Goal: Task Accomplishment & Management: Complete application form

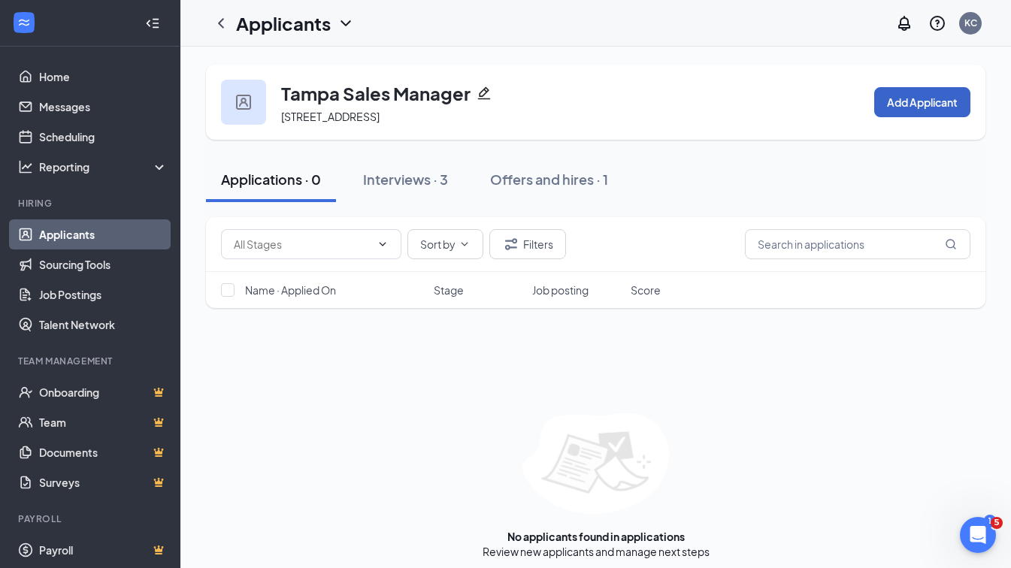
click at [949, 111] on button "Add Applicant" at bounding box center [922, 102] width 96 height 30
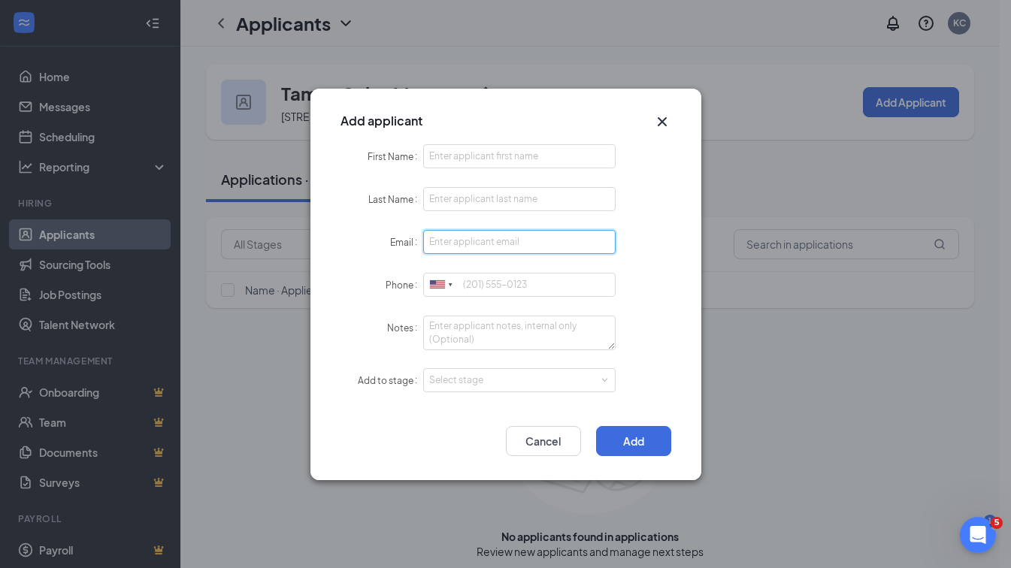
paste input "[EMAIL_ADDRESS][DOMAIN_NAME]"
type input "[EMAIL_ADDRESS][DOMAIN_NAME]"
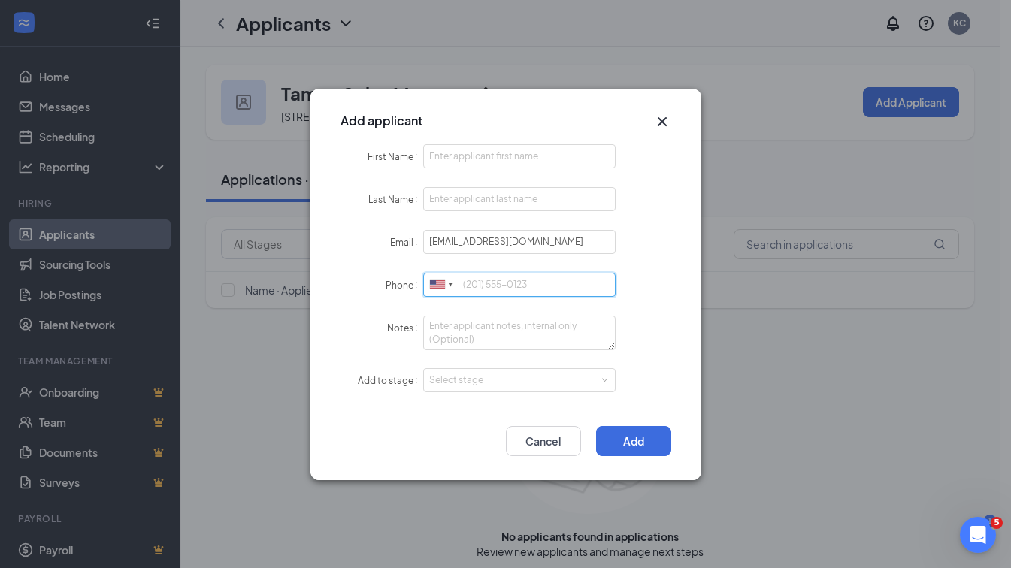
paste input "[PHONE_NUMBER]"
type input "[PHONE_NUMBER]"
paste input "[PERSON_NAME]"
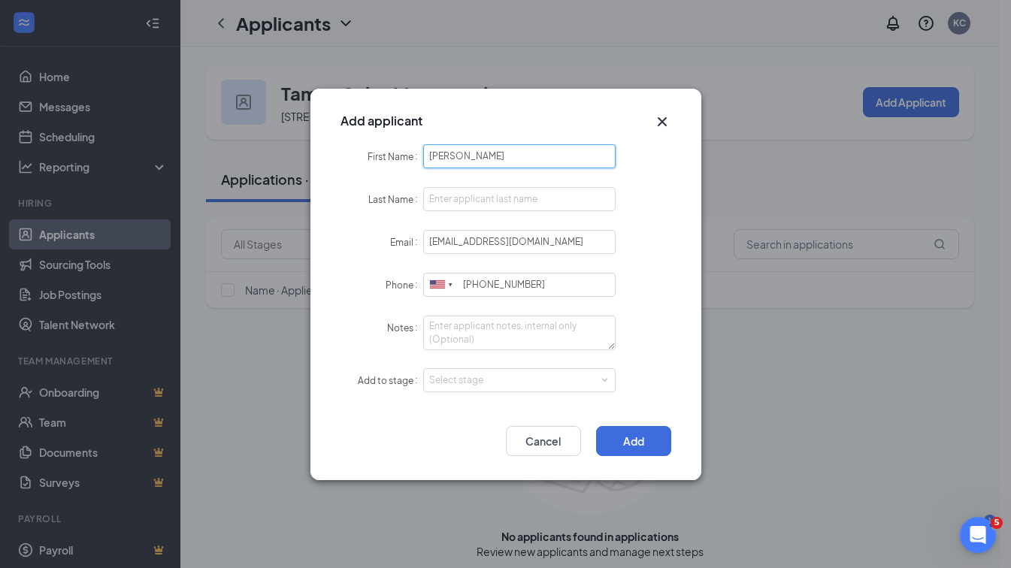
drag, startPoint x: 505, startPoint y: 155, endPoint x: 461, endPoint y: 159, distance: 44.5
click at [461, 159] on input "[PERSON_NAME]" at bounding box center [519, 156] width 193 height 24
type input "[PERSON_NAME]"
paste input "Petrilyak"
type input "Petrilyak"
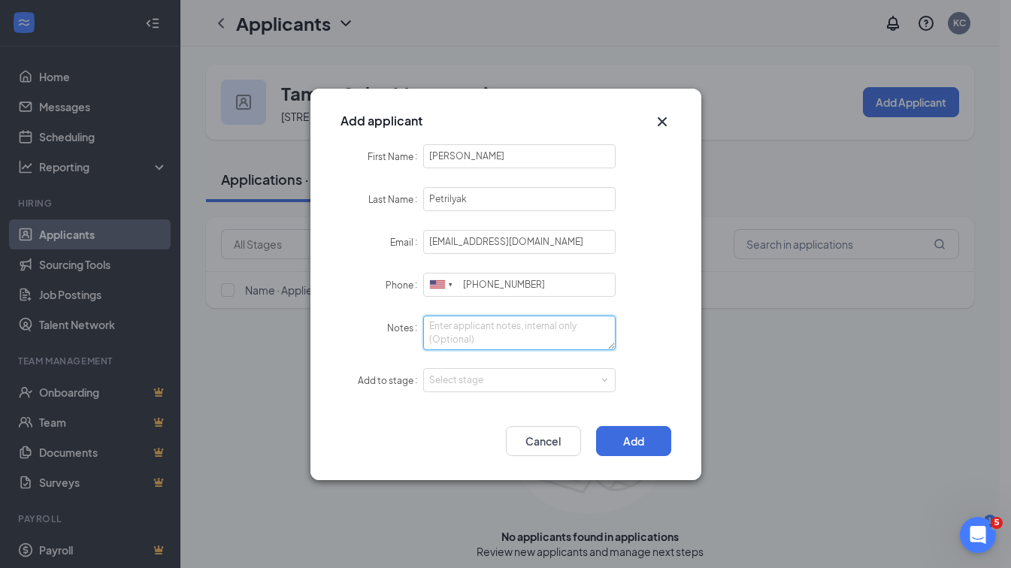
click at [485, 319] on textarea "Notes" at bounding box center [519, 333] width 193 height 35
click at [470, 378] on div "Select stage" at bounding box center [516, 380] width 174 height 15
type textarea "LI- Sourcing"
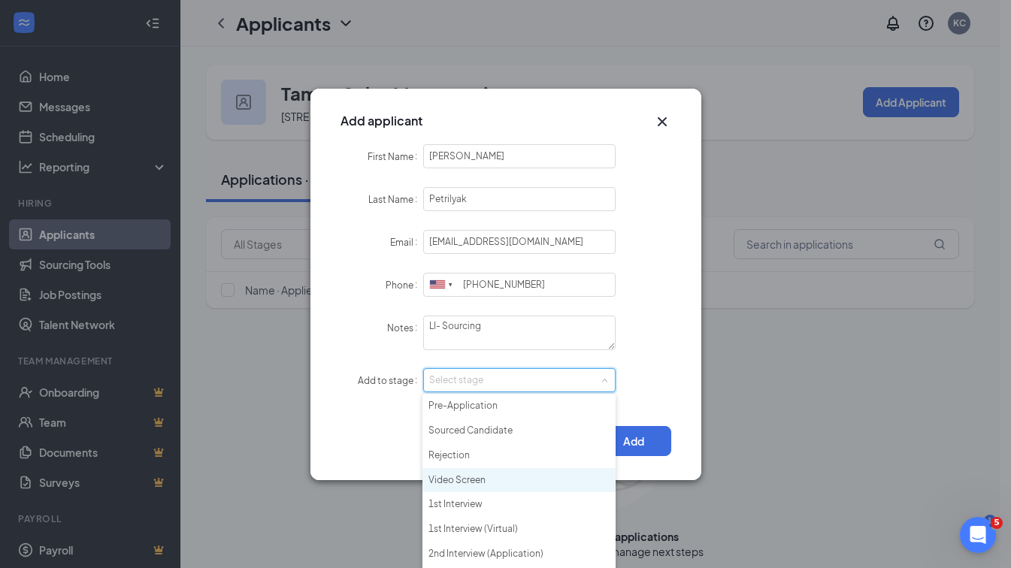
click at [463, 479] on li "Video Screen" at bounding box center [518, 480] width 193 height 25
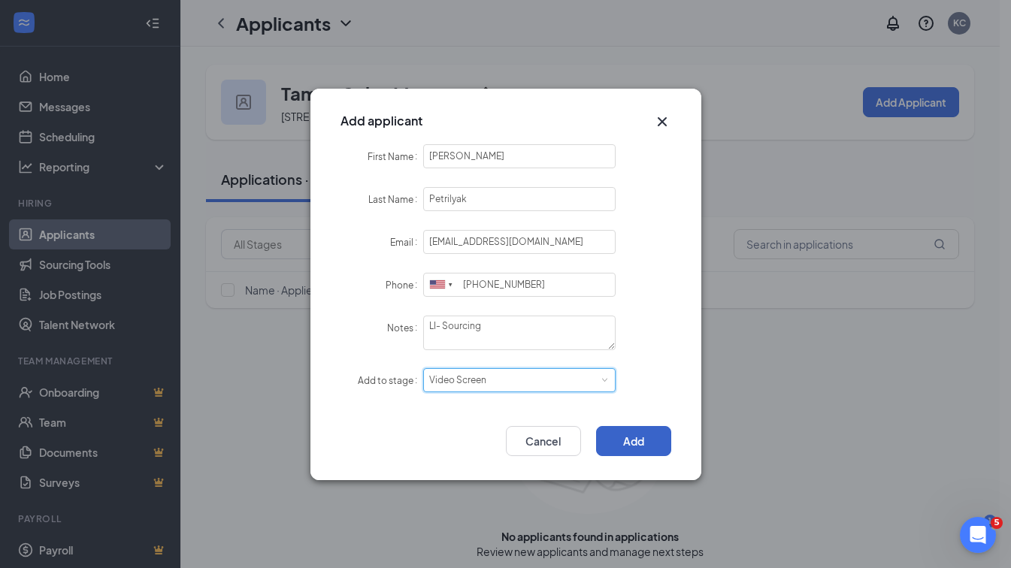
click at [619, 434] on button "Add" at bounding box center [633, 441] width 75 height 30
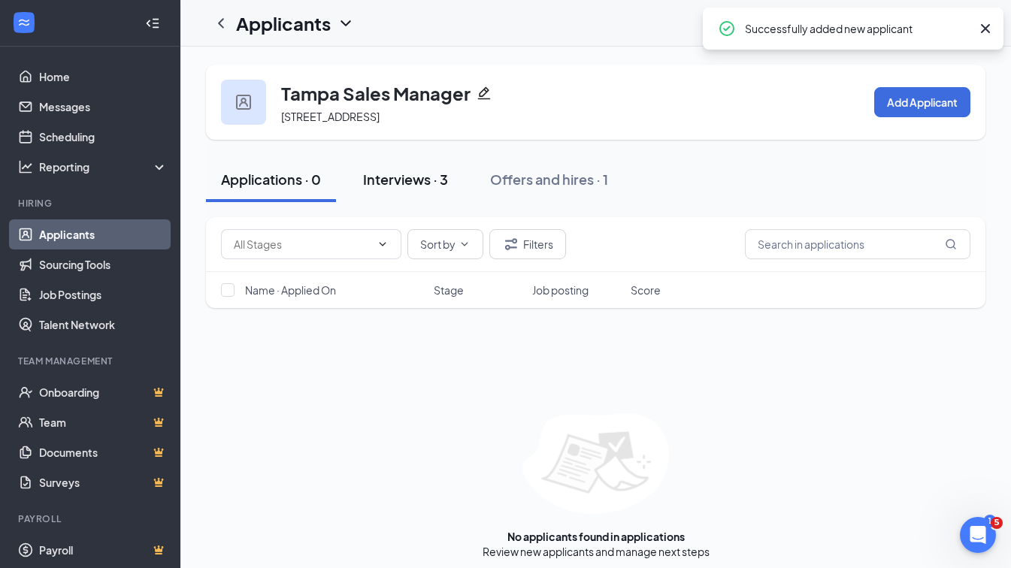
click at [377, 189] on div "Interviews · 3" at bounding box center [405, 179] width 85 height 19
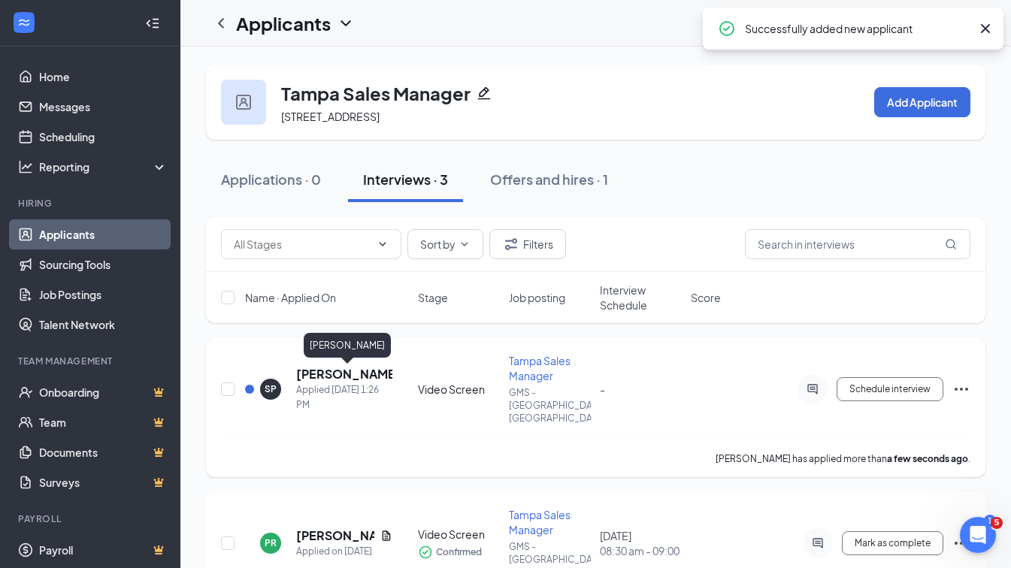
click at [336, 368] on h5 "[PERSON_NAME]" at bounding box center [344, 374] width 96 height 17
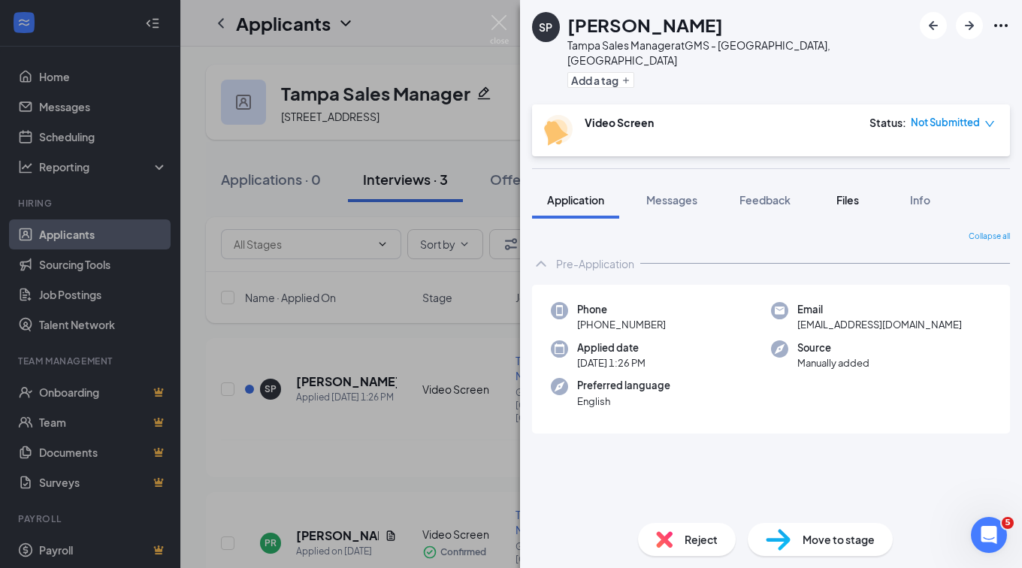
click at [858, 193] on span "Files" at bounding box center [847, 200] width 23 height 14
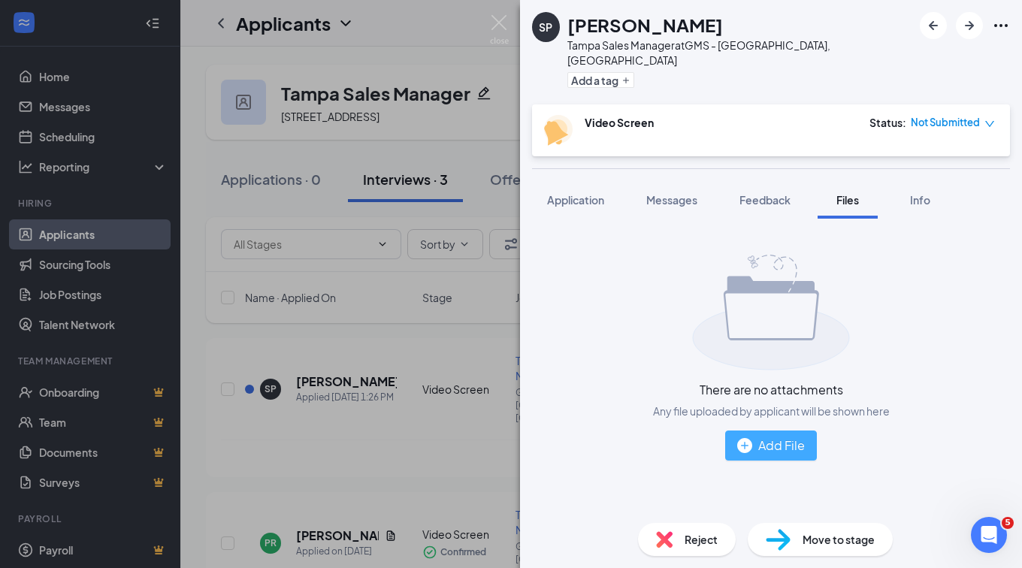
click at [762, 441] on button "Add File" at bounding box center [771, 446] width 92 height 30
click at [779, 431] on button "Add File" at bounding box center [771, 446] width 92 height 30
click at [758, 436] on div "Add File" at bounding box center [771, 445] width 68 height 19
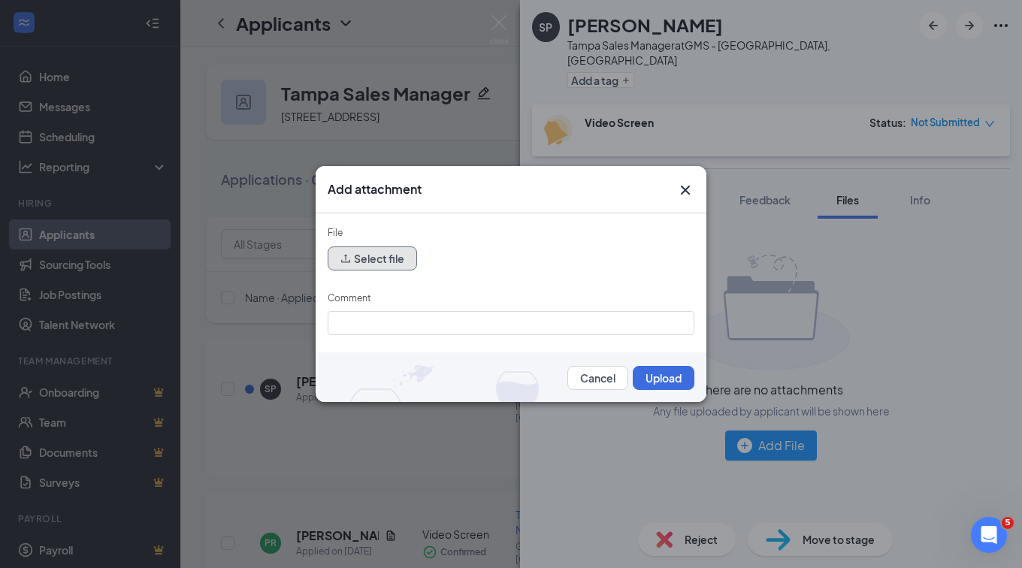
click at [375, 256] on button "Select file" at bounding box center [372, 258] width 89 height 24
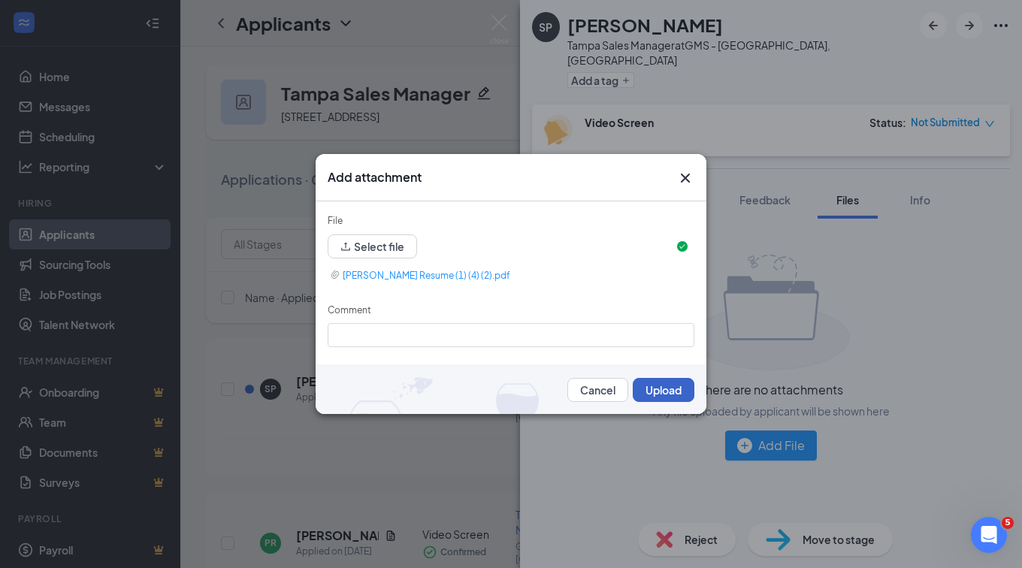
click at [657, 388] on button "Upload" at bounding box center [664, 390] width 62 height 24
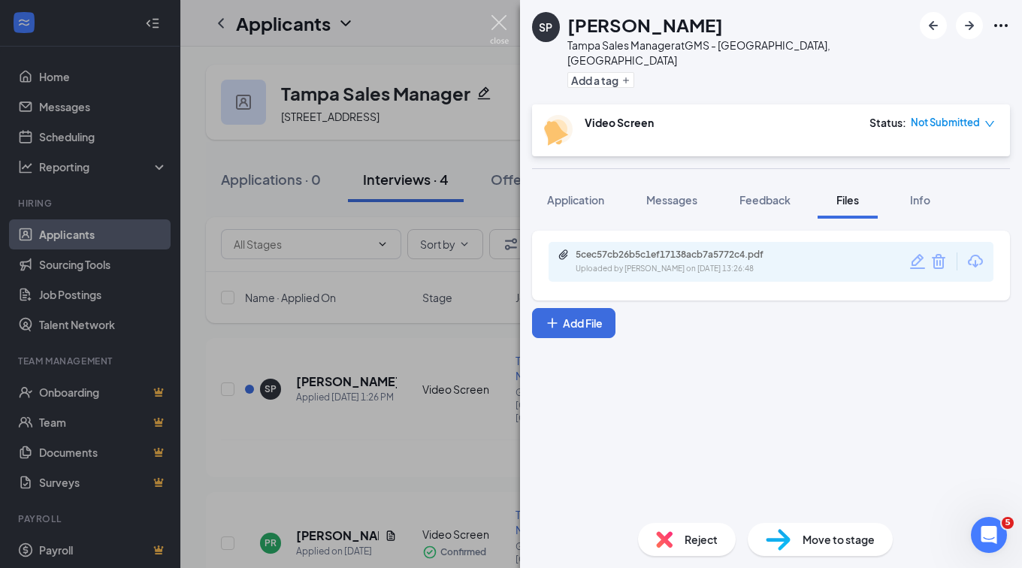
click at [495, 26] on img at bounding box center [499, 29] width 19 height 29
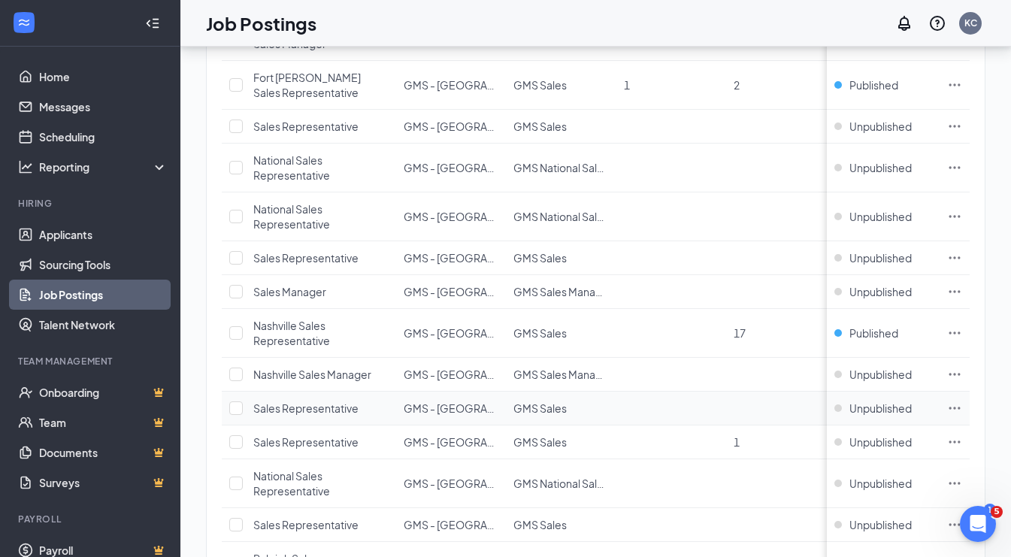
scroll to position [1522, 0]
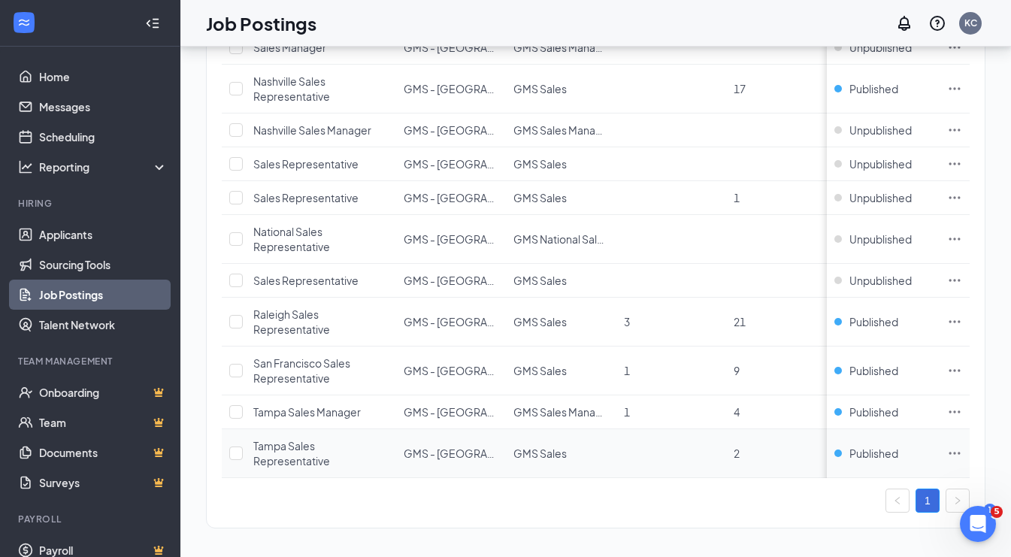
click at [956, 432] on td at bounding box center [954, 453] width 30 height 49
click at [962, 446] on icon "Ellipses" at bounding box center [954, 453] width 15 height 15
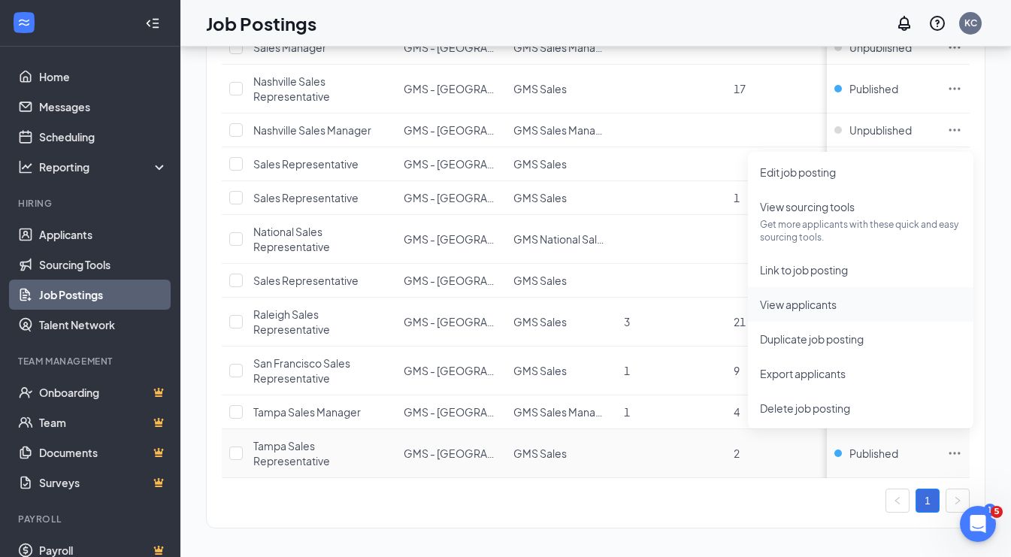
click at [782, 310] on span "View applicants" at bounding box center [860, 304] width 201 height 17
